Goal: Information Seeking & Learning: Learn about a topic

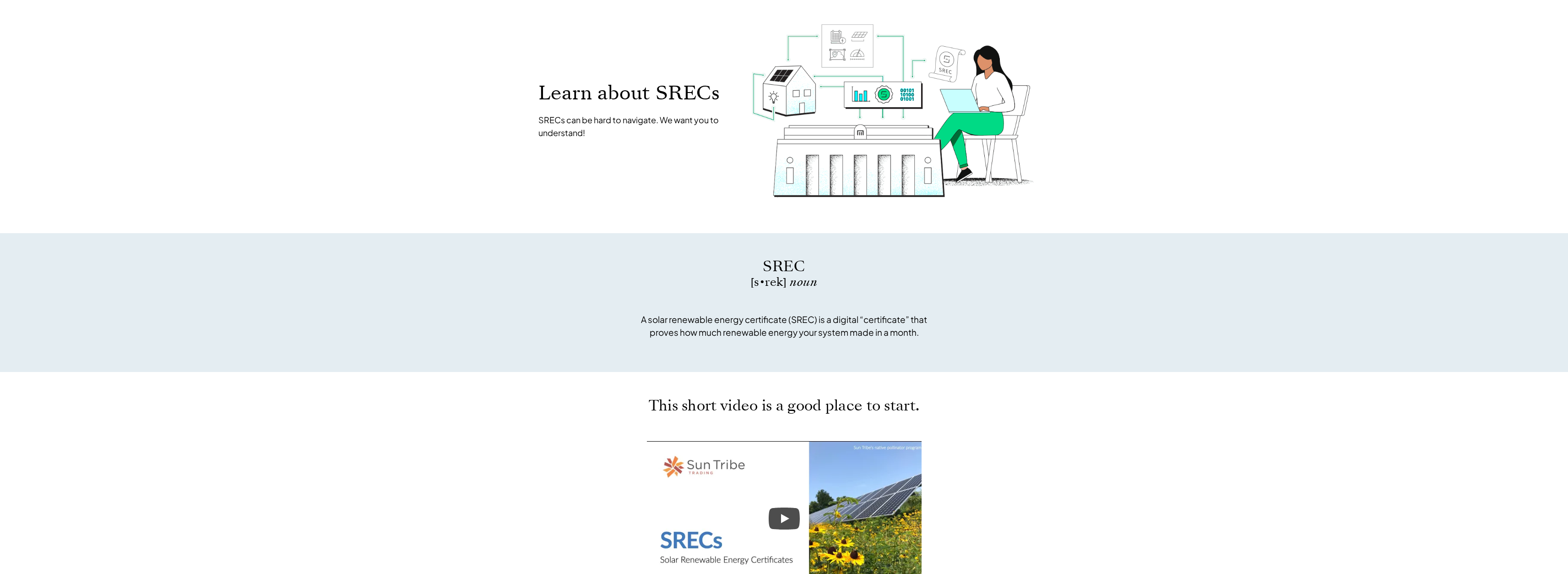
drag, startPoint x: 1123, startPoint y: 337, endPoint x: 1160, endPoint y: 406, distance: 78.3
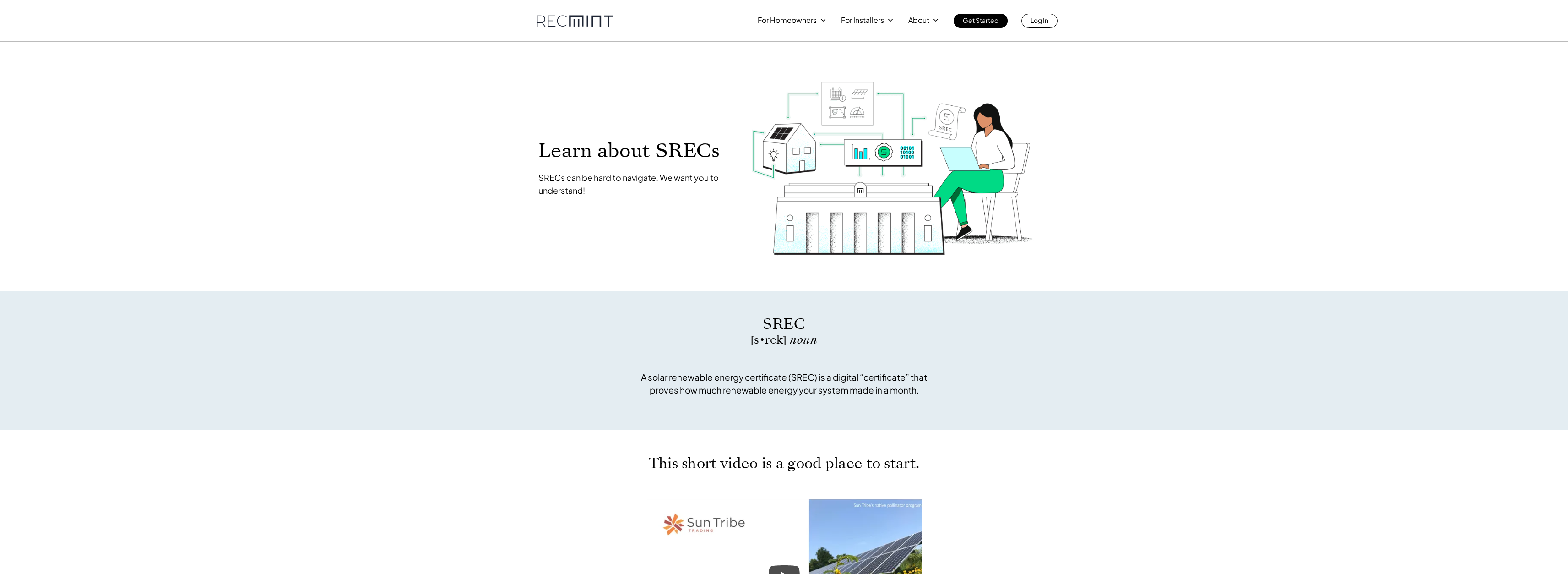
drag, startPoint x: 1159, startPoint y: 397, endPoint x: 1147, endPoint y: 297, distance: 100.7
drag, startPoint x: 934, startPoint y: 372, endPoint x: 929, endPoint y: 374, distance: 5.4
click at [929, 373] on div "SREC [s • rek] noun A solar renewable energy certificate (SREC) is a digital “c…" at bounding box center [784, 359] width 2931 height 139
drag, startPoint x: 929, startPoint y: 374, endPoint x: 665, endPoint y: 401, distance: 265.4
click at [656, 400] on div "A solar renewable energy certificate (SREC) is a digital “certificate” that pro…" at bounding box center [784, 379] width 298 height 59
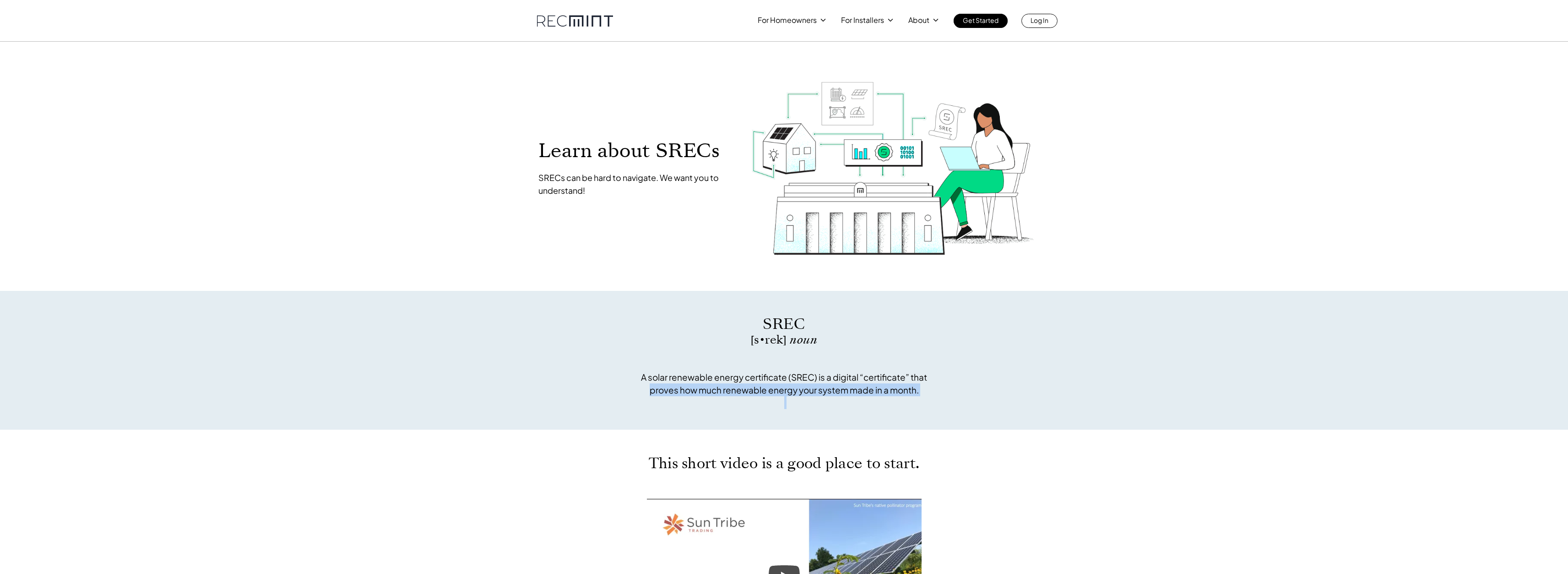
click at [1016, 277] on div "Learn about SRECs SRECs can be hard to navigate. We want you to understand!" at bounding box center [784, 166] width 522 height 240
drag, startPoint x: 926, startPoint y: 392, endPoint x: 607, endPoint y: 374, distance: 319.5
click at [606, 372] on div "SREC [s • rek] noun A solar renewable energy certificate (SREC) is a digital “c…" at bounding box center [784, 359] width 2931 height 139
click at [910, 419] on div "SREC [s • rek] noun A solar renewable energy certificate (SREC) is a digital “c…" at bounding box center [784, 359] width 2931 height 139
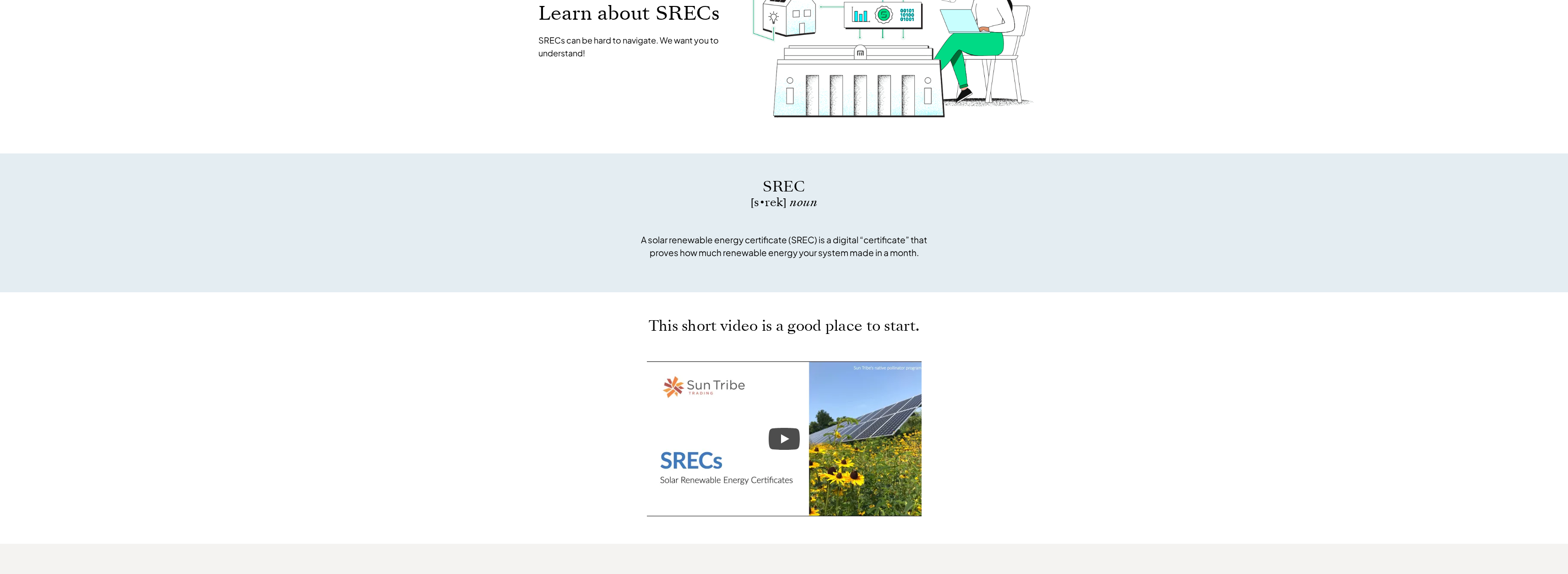
scroll to position [92, 0]
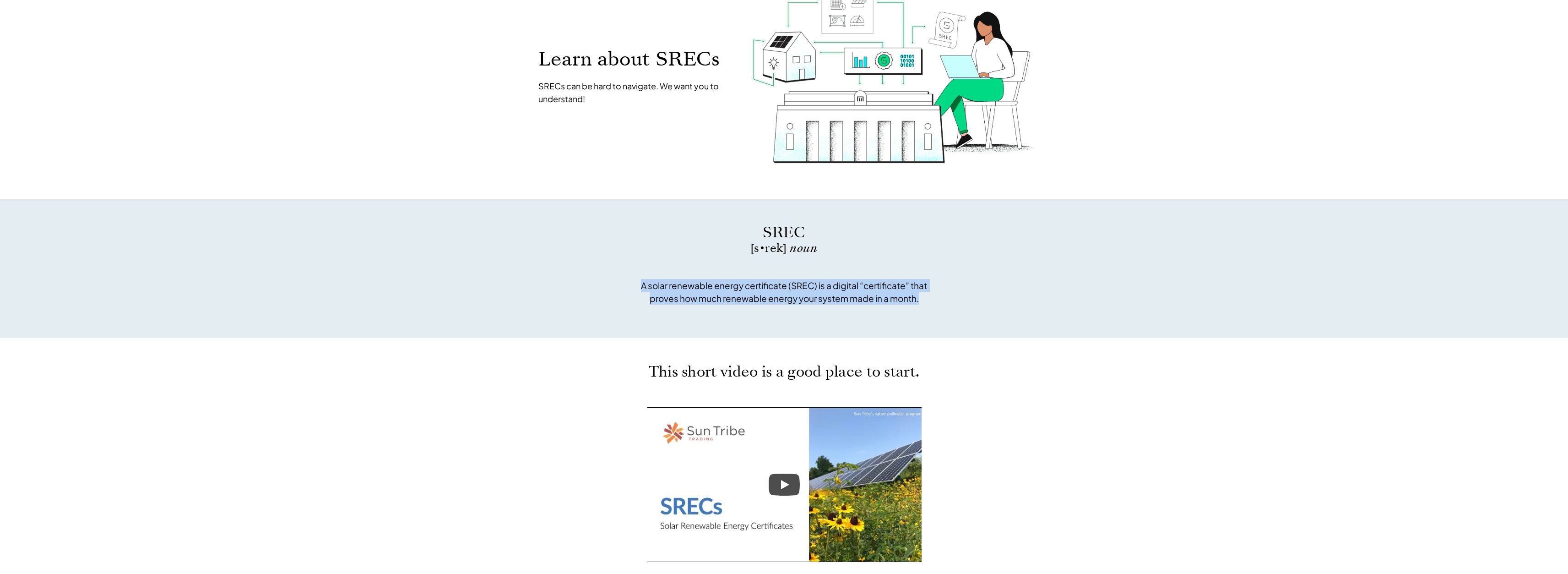
drag, startPoint x: 926, startPoint y: 302, endPoint x: 730, endPoint y: 341, distance: 199.8
click at [605, 284] on div "SREC [s • rek] noun A solar renewable energy certificate (SREC) is a digital “c…" at bounding box center [784, 268] width 2931 height 139
drag, startPoint x: 914, startPoint y: 365, endPoint x: 926, endPoint y: 361, distance: 12.6
click at [915, 366] on p "This short video is a good place to start." at bounding box center [784, 372] width 344 height 12
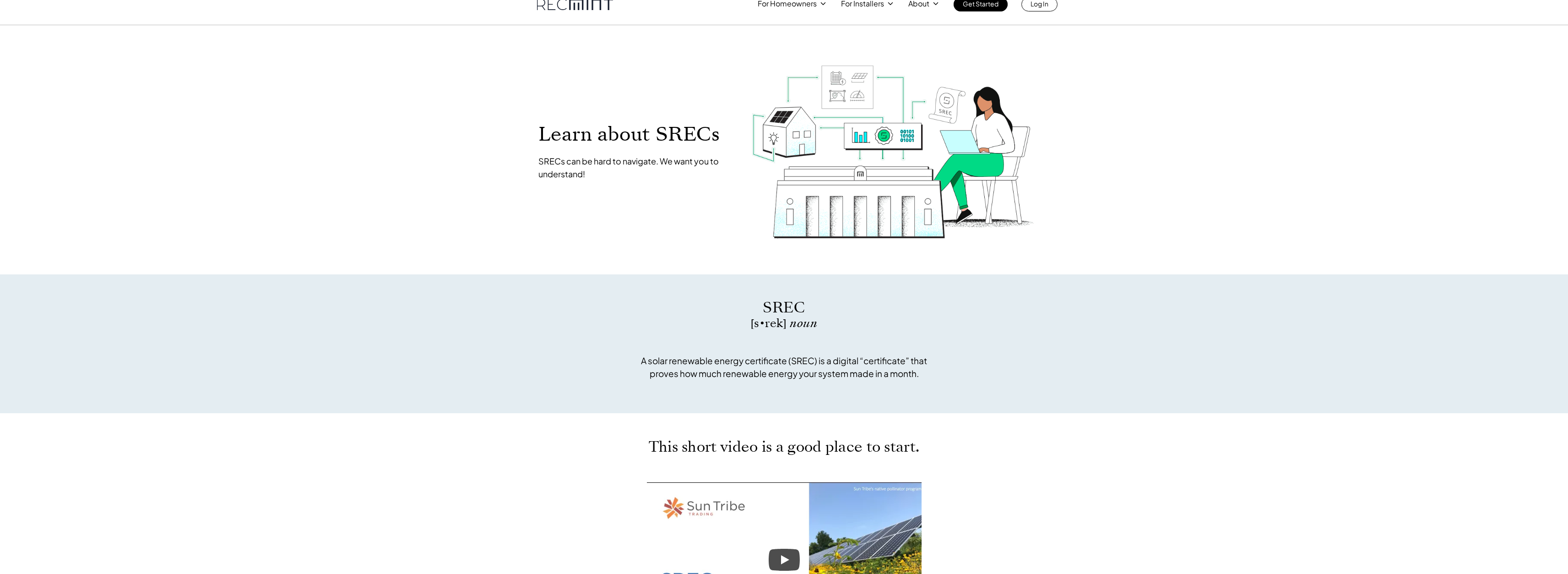
scroll to position [0, 0]
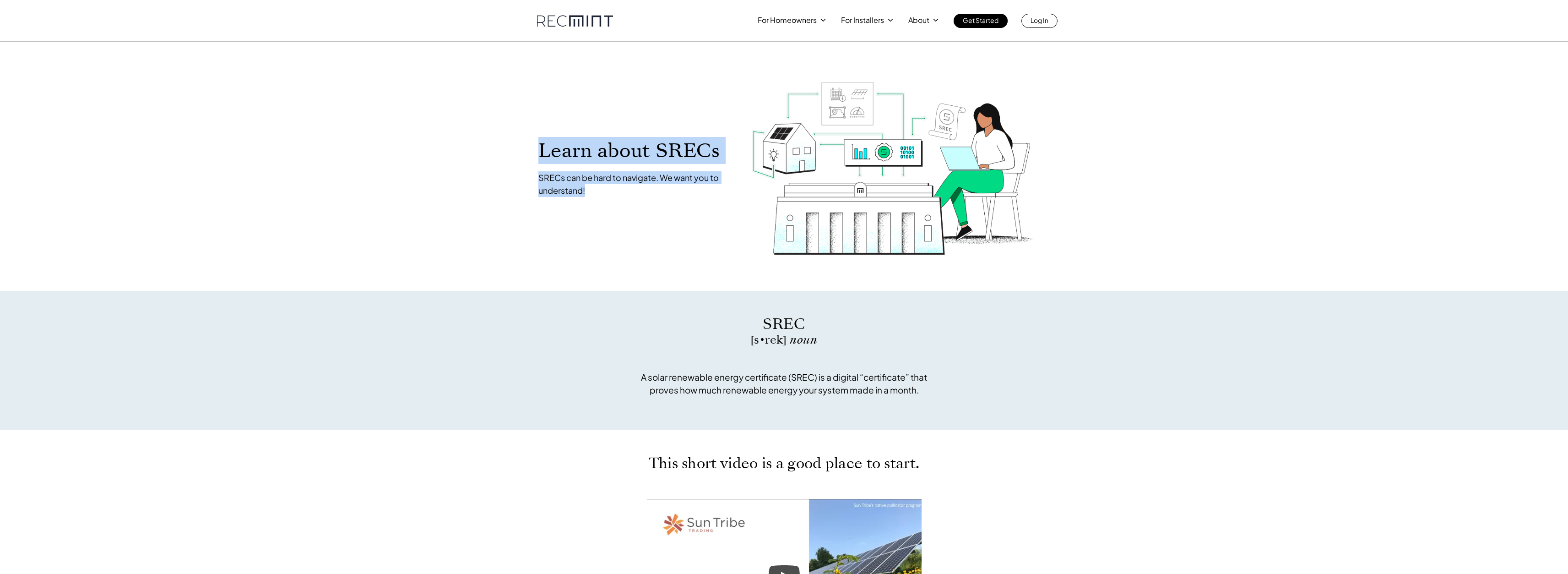
drag, startPoint x: 533, startPoint y: 147, endPoint x: 579, endPoint y: 177, distance: 54.9
click at [580, 176] on div "Learn about SRECs SRECs can be hard to navigate. We want you to understand!" at bounding box center [636, 168] width 214 height 97
drag, startPoint x: 442, startPoint y: 195, endPoint x: 435, endPoint y: 202, distance: 9.9
